Goal: Information Seeking & Learning: Learn about a topic

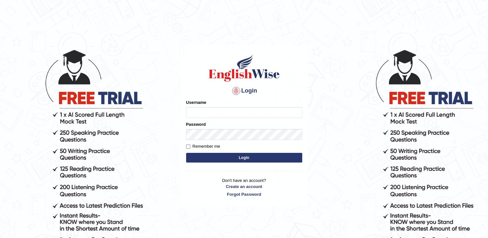
type input "Rasme"
click at [188, 148] on input "Remember me" at bounding box center [188, 147] width 4 height 4
checkbox input "true"
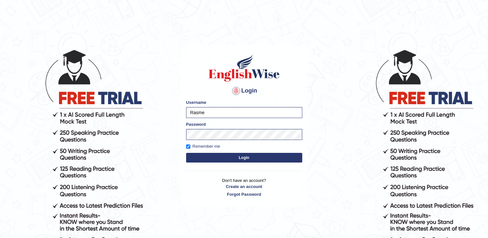
click at [225, 159] on button "Login" at bounding box center [244, 158] width 116 height 10
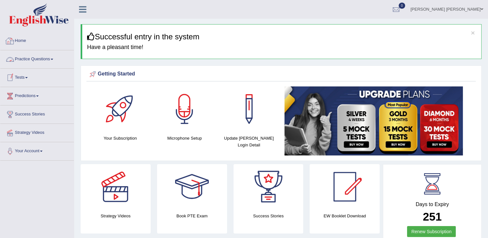
click at [16, 38] on link "Home" at bounding box center [37, 40] width 74 height 16
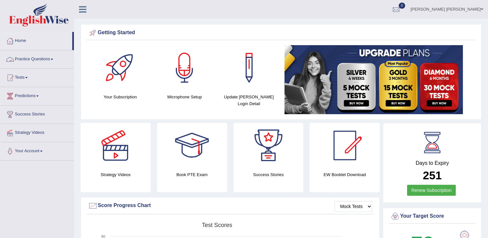
click at [44, 62] on link "Practice Questions" at bounding box center [37, 58] width 74 height 16
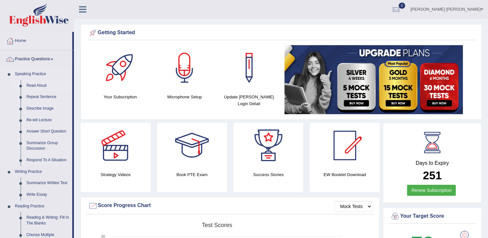
click at [42, 88] on link "Read Aloud" at bounding box center [48, 86] width 49 height 12
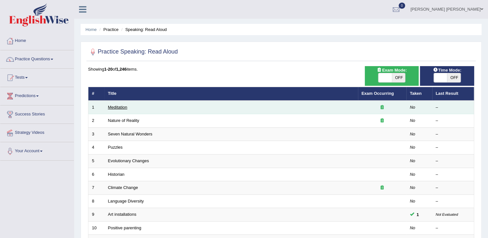
click at [112, 107] on link "Meditation" at bounding box center [117, 107] width 19 height 5
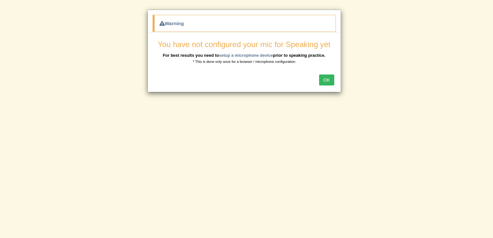
click at [331, 80] on button "OK" at bounding box center [326, 80] width 15 height 11
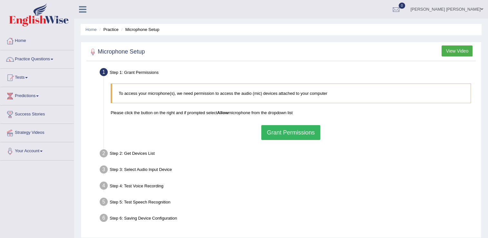
click at [278, 132] on button "Grant Permissions" at bounding box center [290, 132] width 59 height 15
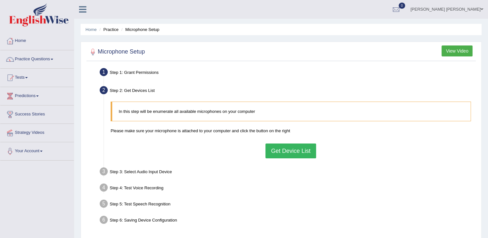
click at [289, 149] on button "Get Device List" at bounding box center [291, 151] width 50 height 15
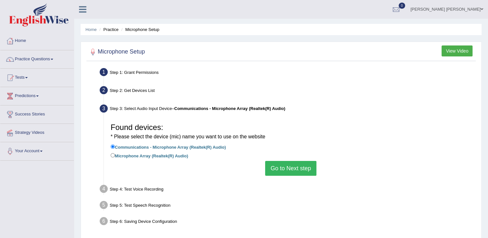
click at [294, 168] on button "Go to Next step" at bounding box center [290, 168] width 51 height 15
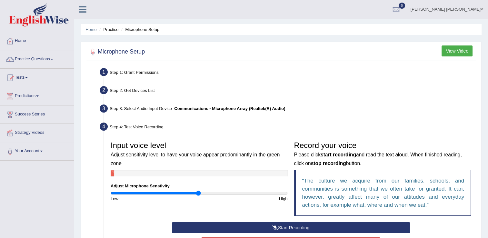
click at [285, 225] on button "Start Recording" at bounding box center [291, 227] width 238 height 11
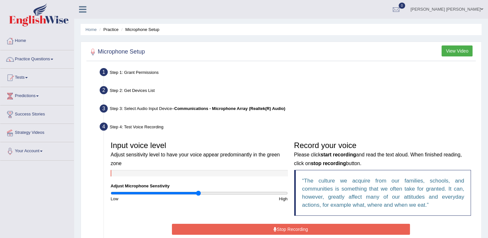
click at [285, 225] on button "Stop Recording" at bounding box center [291, 229] width 238 height 11
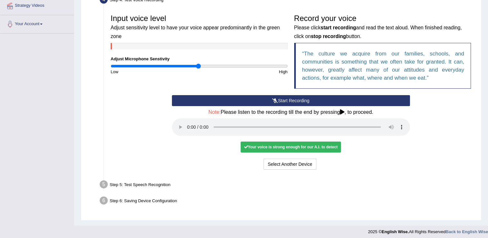
scroll to position [129, 0]
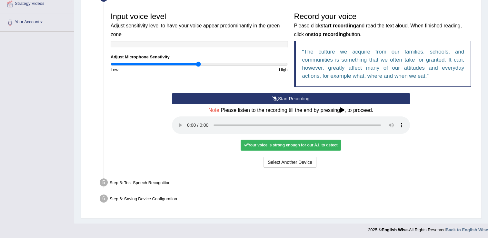
click at [343, 110] on icon at bounding box center [342, 110] width 5 height 5
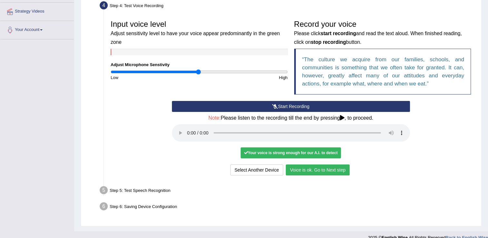
scroll to position [130, 0]
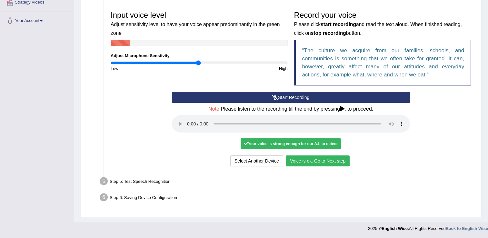
click at [299, 161] on button "Voice is ok. Go to Next step" at bounding box center [318, 161] width 64 height 11
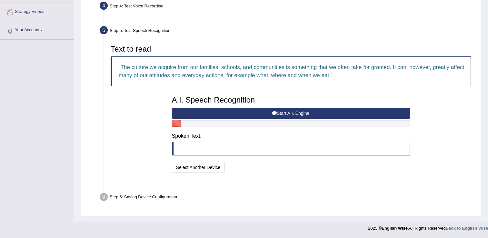
scroll to position [105, 0]
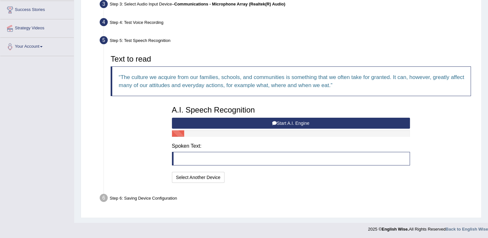
click at [200, 159] on blockquote at bounding box center [291, 159] width 238 height 14
click at [184, 159] on blockquote at bounding box center [291, 159] width 238 height 14
click at [288, 126] on button "Start A.I. Engine" at bounding box center [291, 123] width 238 height 11
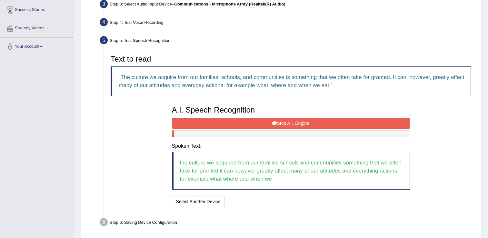
click at [288, 126] on button "Stop A.I. Engine" at bounding box center [291, 123] width 238 height 11
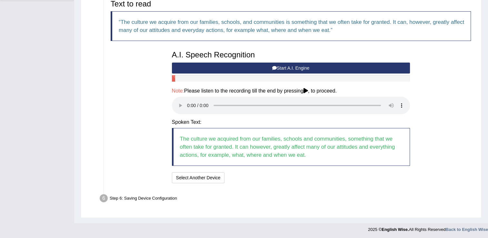
scroll to position [160, 0]
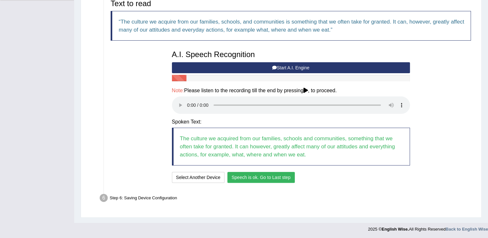
click at [270, 176] on button "Speech is ok. Go to Last step" at bounding box center [261, 177] width 67 height 11
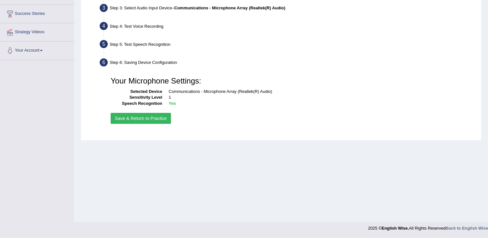
click at [150, 119] on button "Save & Return to Practice" at bounding box center [141, 118] width 60 height 11
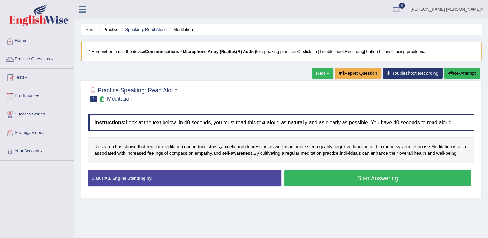
click at [363, 183] on button "Start Answering" at bounding box center [378, 178] width 187 height 16
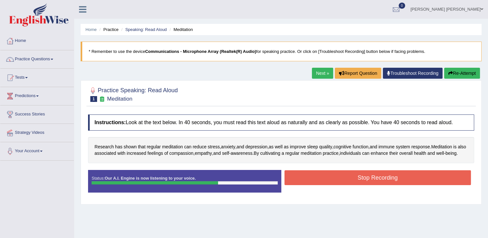
click at [363, 183] on button "Stop Recording" at bounding box center [378, 177] width 187 height 15
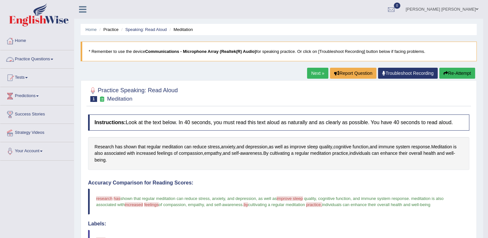
click at [31, 62] on link "Practice Questions" at bounding box center [37, 58] width 74 height 16
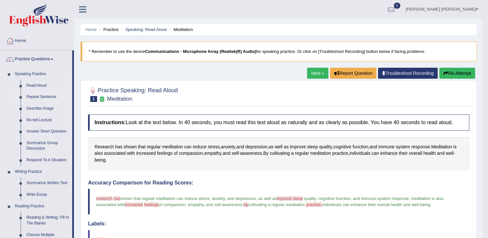
click at [35, 96] on link "Repeat Sentence" at bounding box center [48, 97] width 49 height 12
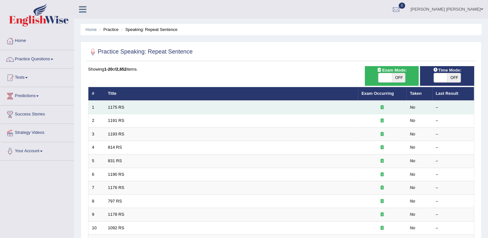
click at [106, 107] on td "1175 RS" at bounding box center [232, 108] width 254 height 14
click at [130, 109] on td "1175 RS" at bounding box center [232, 108] width 254 height 14
click at [347, 101] on td "1175 RS" at bounding box center [232, 108] width 254 height 14
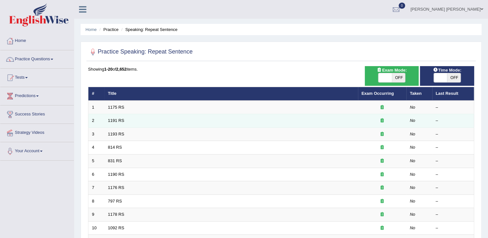
click at [162, 124] on td "1191 RS" at bounding box center [232, 121] width 254 height 14
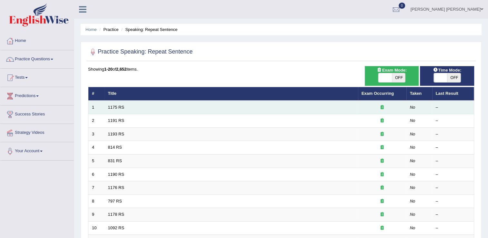
click at [381, 107] on icon at bounding box center [382, 107] width 3 height 4
click at [414, 109] on td "No" at bounding box center [420, 108] width 26 height 14
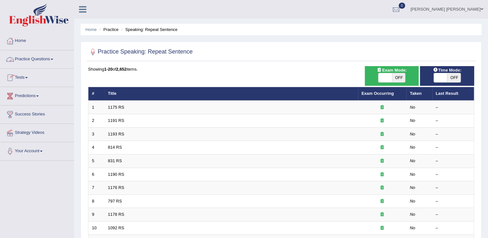
click at [35, 56] on link "Practice Questions" at bounding box center [37, 58] width 74 height 16
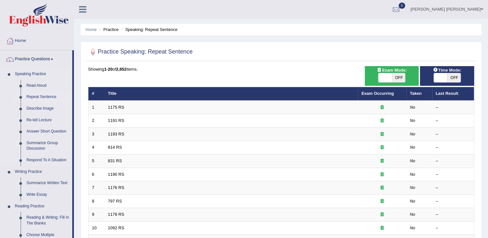
click at [37, 97] on link "Repeat Sentence" at bounding box center [48, 97] width 49 height 12
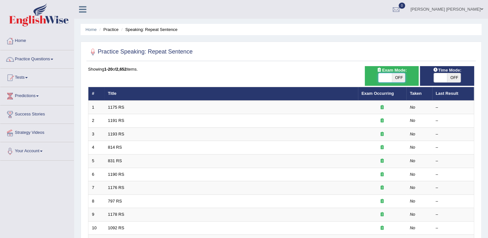
click at [391, 76] on span at bounding box center [386, 77] width 14 height 9
checkbox input "true"
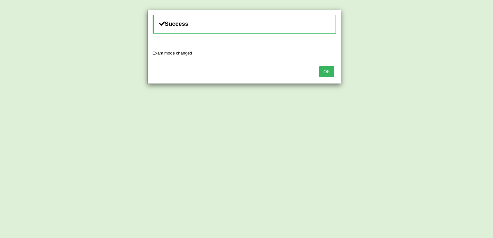
click at [326, 74] on button "OK" at bounding box center [326, 71] width 15 height 11
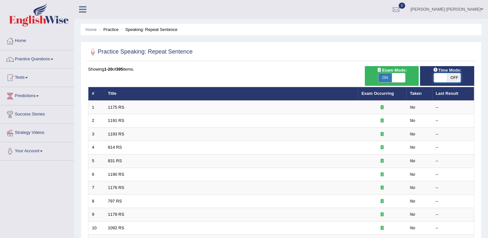
click at [438, 76] on span at bounding box center [441, 77] width 14 height 9
checkbox input "true"
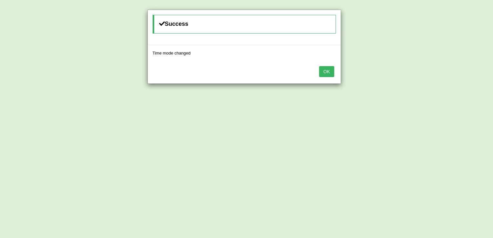
click at [331, 74] on button "OK" at bounding box center [326, 71] width 15 height 11
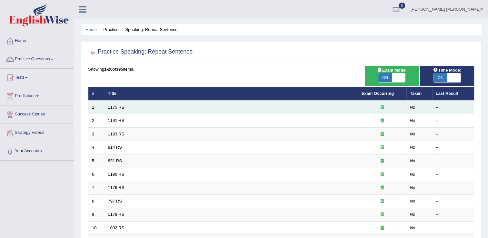
click at [176, 102] on td "1175 RS" at bounding box center [232, 108] width 254 height 14
click at [117, 108] on link "1175 RS" at bounding box center [116, 107] width 16 height 5
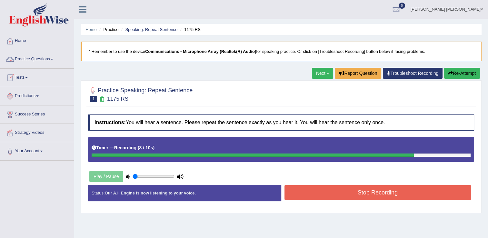
click at [25, 63] on link "Practice Questions" at bounding box center [37, 58] width 74 height 16
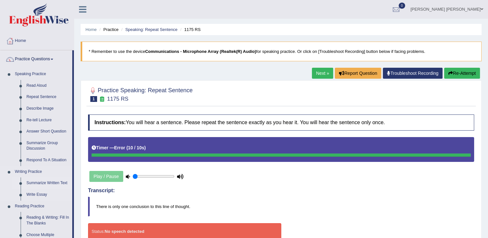
click at [40, 181] on link "Summarize Written Text" at bounding box center [48, 184] width 49 height 12
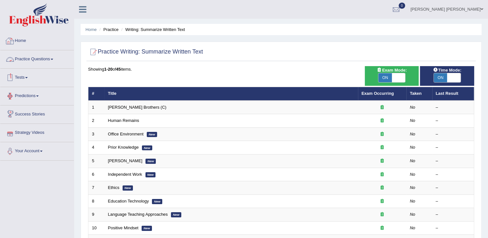
click at [25, 59] on link "Practice Questions" at bounding box center [37, 58] width 74 height 16
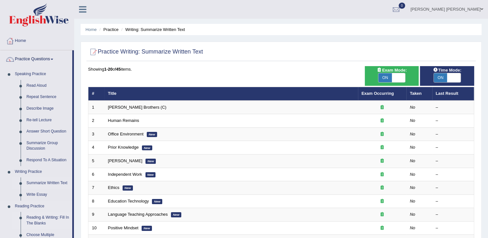
click at [45, 218] on link "Reading & Writing: Fill In The Blanks" at bounding box center [48, 220] width 49 height 17
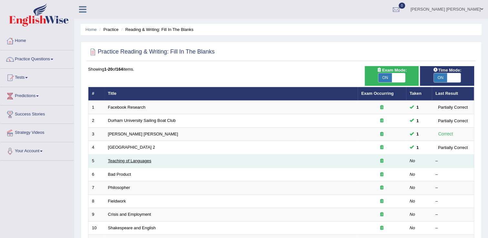
click at [121, 160] on link "Teaching of Languages" at bounding box center [129, 161] width 43 height 5
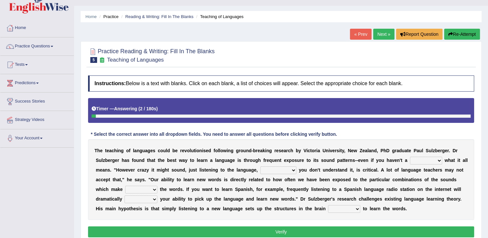
scroll to position [26, 0]
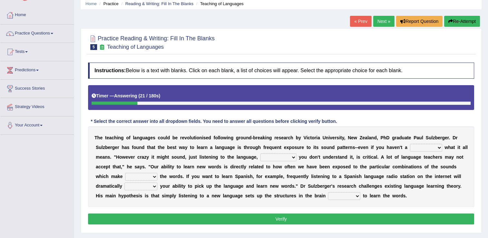
click at [410, 148] on select "dew claw clue due" at bounding box center [426, 148] width 32 height 8
select select "clue"
click at [410, 144] on select "dew claw clue due" at bounding box center [426, 148] width 32 height 8
click at [261, 156] on select "but also all together even though if so" at bounding box center [279, 158] width 36 height 8
select select "even though"
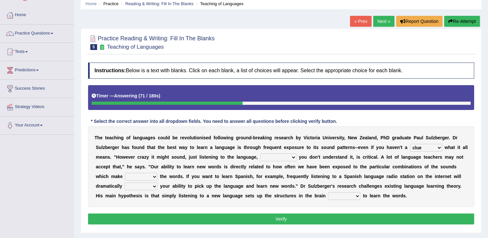
click at [261, 154] on select "but also all together even though if so" at bounding box center [279, 158] width 36 height 8
click at [158, 173] on select "down up of on" at bounding box center [141, 177] width 32 height 8
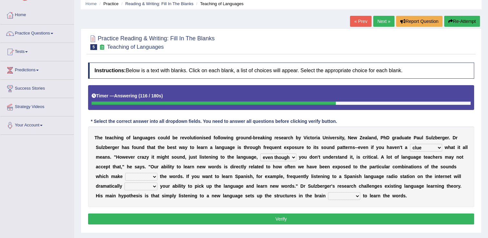
select select "on"
click at [158, 173] on select "down up of on" at bounding box center [141, 177] width 32 height 8
click at [158, 183] on select "evaluate exaggerate describe boost" at bounding box center [141, 187] width 33 height 8
select select "boost"
click at [158, 183] on select "evaluate exaggerate describe boost" at bounding box center [141, 187] width 33 height 8
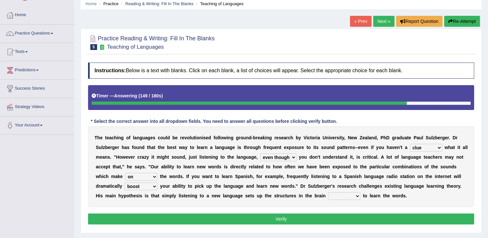
click at [328, 196] on select "requiring required directed to require" at bounding box center [344, 196] width 32 height 8
select select "required"
click at [328, 192] on select "requiring required directed to require" at bounding box center [344, 196] width 32 height 8
click at [205, 218] on button "Verify" at bounding box center [281, 219] width 386 height 11
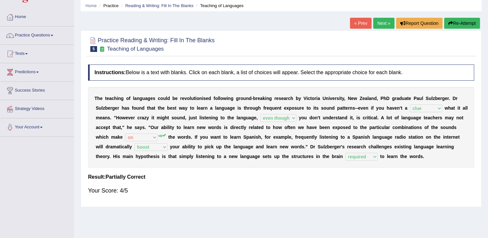
scroll to position [0, 0]
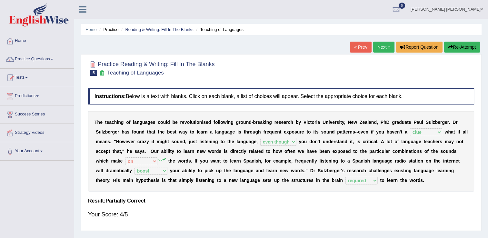
click at [386, 48] on link "Next »" at bounding box center [384, 47] width 21 height 11
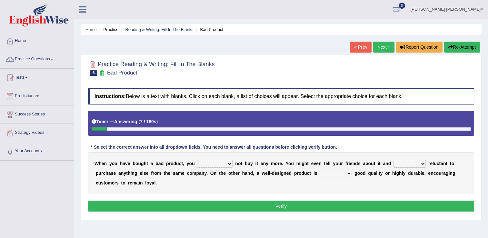
click at [214, 163] on select "would have should have should" at bounding box center [215, 164] width 36 height 8
select select "should"
click at [197, 160] on select "would have should have should" at bounding box center [215, 164] width 36 height 8
click at [403, 166] on select "is are be being" at bounding box center [410, 164] width 32 height 8
select select "be"
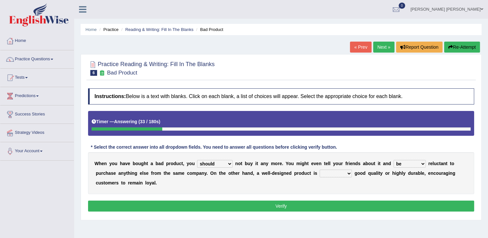
click at [394, 160] on select "is are be being" at bounding box center [410, 164] width 32 height 8
click at [320, 174] on select "both also neither either" at bounding box center [336, 174] width 32 height 8
select select "either"
click at [320, 170] on select "both also neither either" at bounding box center [336, 174] width 32 height 8
click at [279, 206] on button "Verify" at bounding box center [281, 206] width 386 height 11
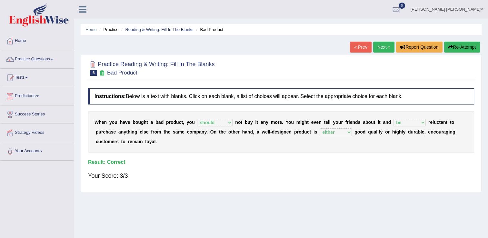
click at [385, 49] on link "Next »" at bounding box center [384, 47] width 21 height 11
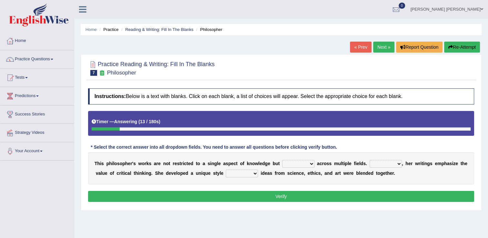
click at [293, 165] on select "constrain contain assemble extend" at bounding box center [298, 164] width 32 height 8
select select "extend"
click at [282, 160] on select "constrain contain assemble extend" at bounding box center [298, 164] width 32 height 8
click at [380, 163] on select "Rather So Moreover Likely" at bounding box center [386, 164] width 32 height 8
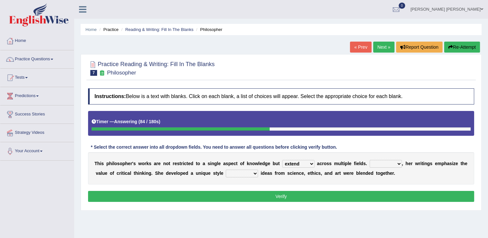
select select "Moreover"
click at [370, 160] on select "Rather So Moreover Likely" at bounding box center [386, 164] width 32 height 8
click at [226, 176] on select "in that that which in which" at bounding box center [242, 174] width 32 height 8
select select "in which"
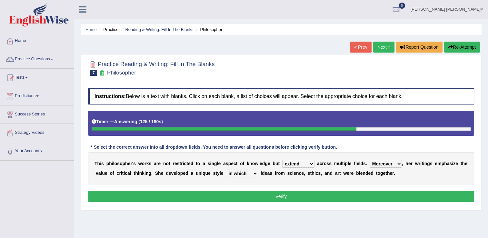
click at [226, 170] on select "in that that which in which" at bounding box center [242, 174] width 32 height 8
click at [250, 198] on button "Verify" at bounding box center [281, 196] width 386 height 11
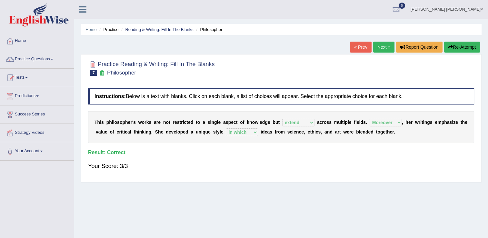
click at [384, 47] on link "Next »" at bounding box center [384, 47] width 21 height 11
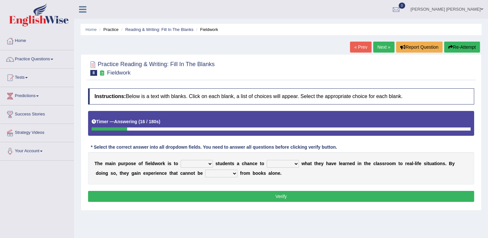
click at [205, 163] on select "resemble stow rave offer" at bounding box center [197, 164] width 32 height 8
select select "offer"
click at [181, 160] on select "resemble stow rave offer" at bounding box center [197, 164] width 32 height 8
click at [287, 164] on select "compare align apply dismount" at bounding box center [283, 164] width 32 height 8
select select "compare"
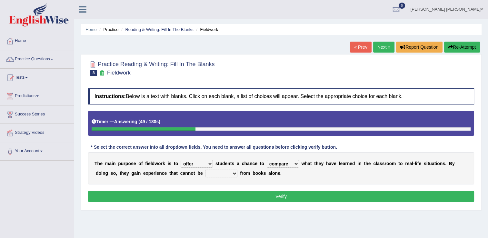
click at [267, 160] on select "compare align apply dismount" at bounding box center [283, 164] width 32 height 8
click at [205, 174] on select "originated prepared obtained touted" at bounding box center [221, 174] width 32 height 8
select select "obtained"
click at [205, 170] on select "originated prepared obtained touted" at bounding box center [221, 174] width 32 height 8
click at [210, 198] on button "Verify" at bounding box center [281, 196] width 386 height 11
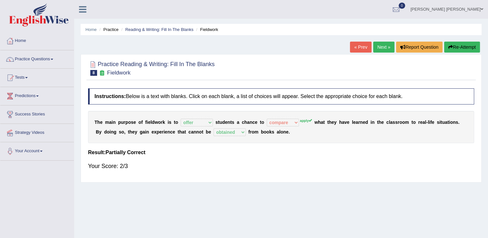
click at [387, 48] on link "Next »" at bounding box center [384, 47] width 21 height 11
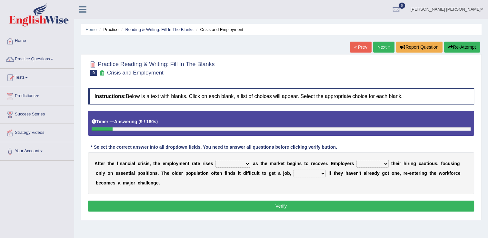
click at [236, 163] on select "normally conversely strenuously sharply" at bounding box center [233, 164] width 35 height 8
